Goal: Information Seeking & Learning: Learn about a topic

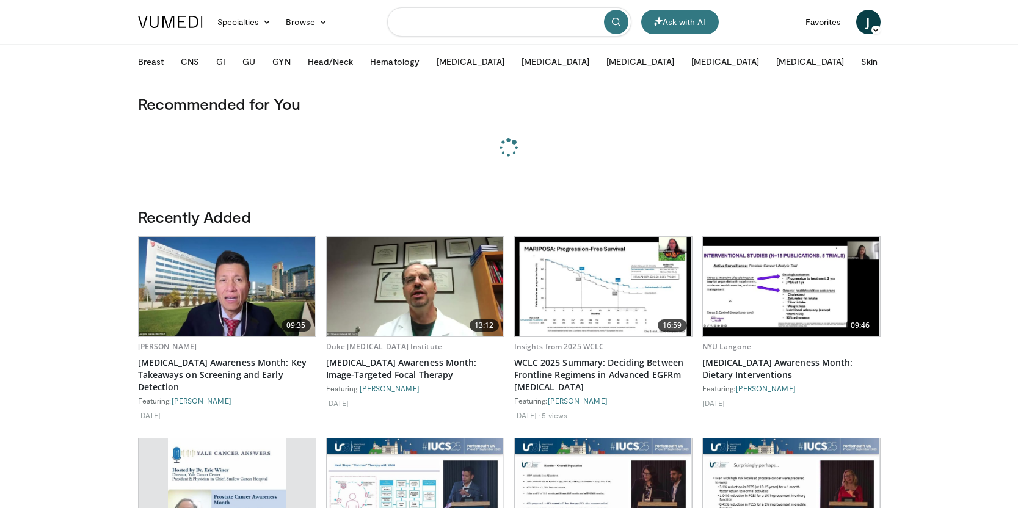
click at [457, 26] on input "Search topics, interventions" at bounding box center [509, 21] width 244 height 29
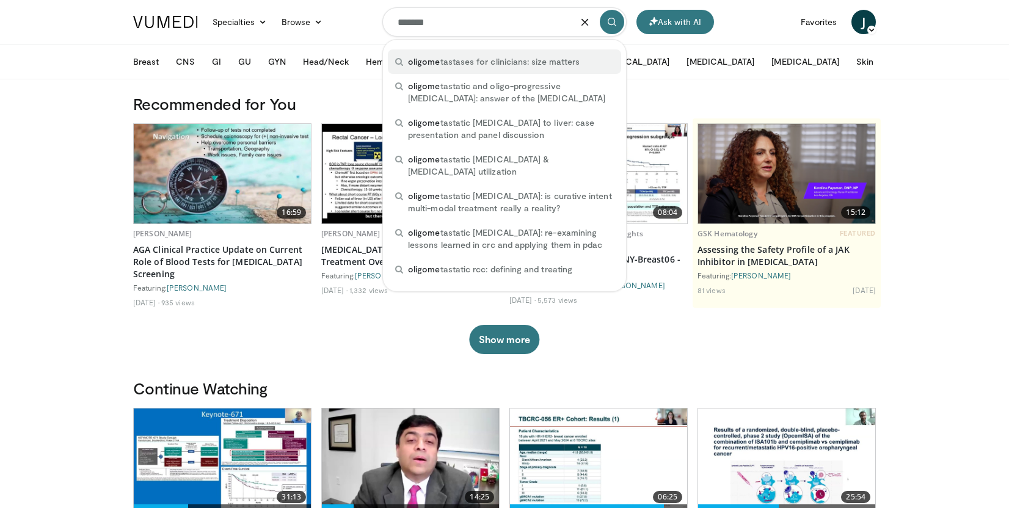
click at [514, 62] on span "oligome tastases for clinicians: size matters" at bounding box center [494, 62] width 172 height 12
type input "**********"
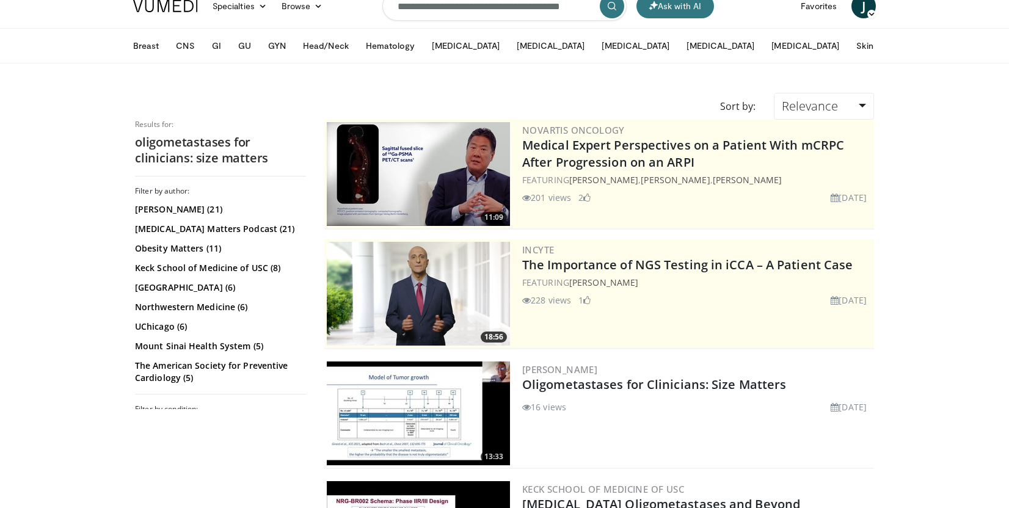
scroll to position [100, 0]
